Goal: Register for event/course

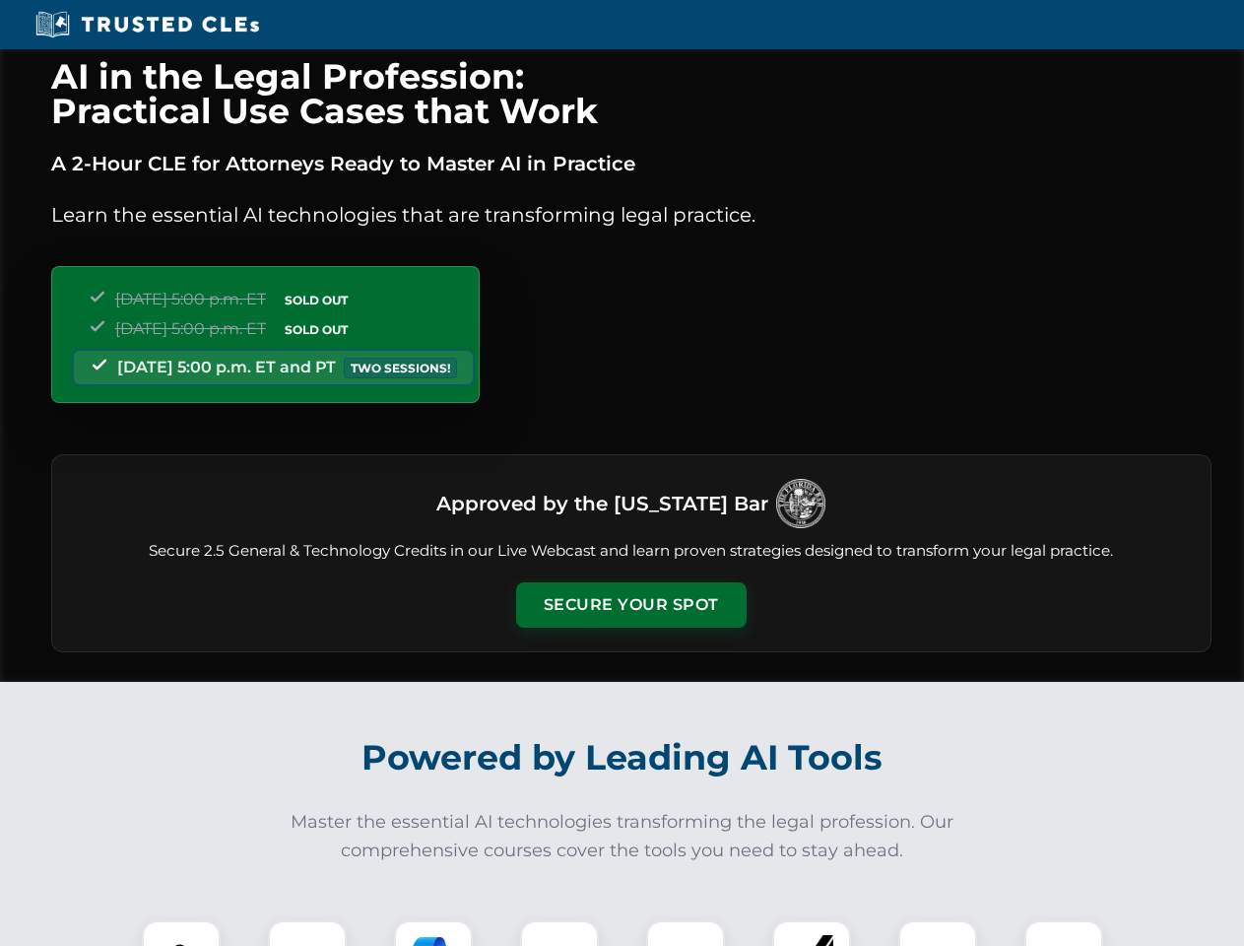
click at [630, 605] on button "Secure Your Spot" at bounding box center [631, 604] width 231 height 45
click at [181, 933] on img at bounding box center [181, 959] width 57 height 57
